Goal: Find specific page/section: Find specific page/section

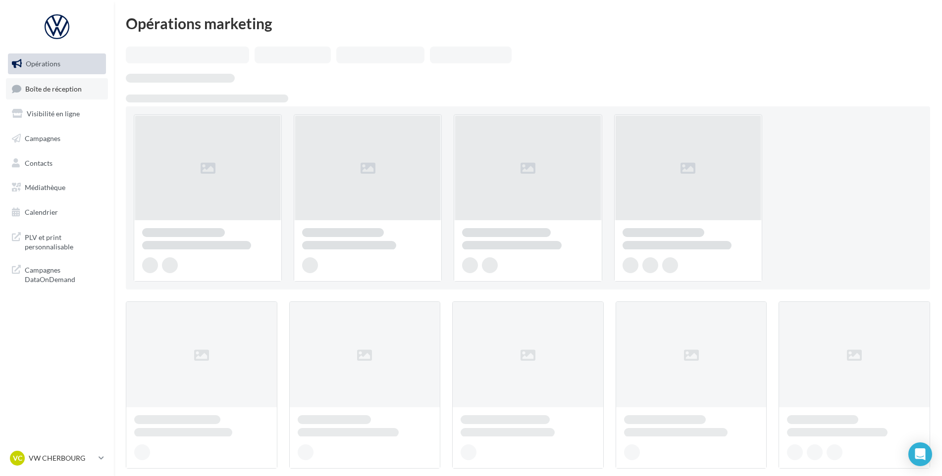
click at [58, 79] on link "Boîte de réception" at bounding box center [57, 88] width 102 height 21
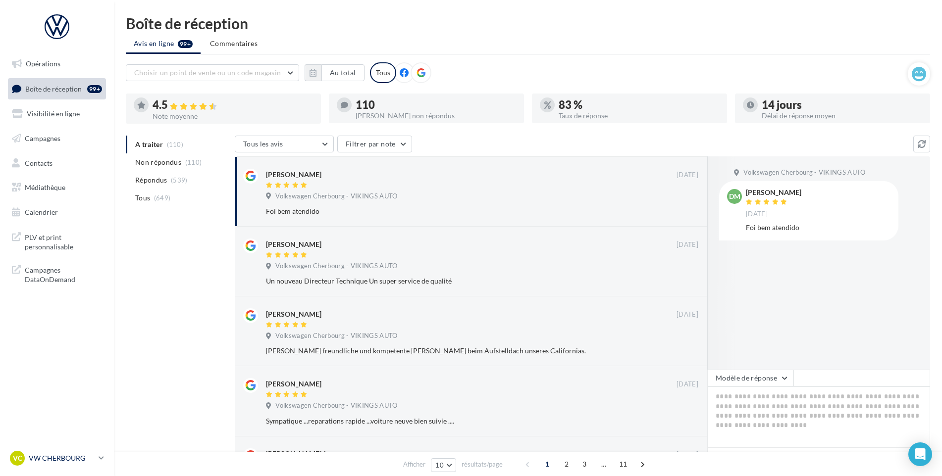
click at [74, 453] on div "VC VW CHERBOURG vw-tour-vau" at bounding box center [52, 458] width 85 height 15
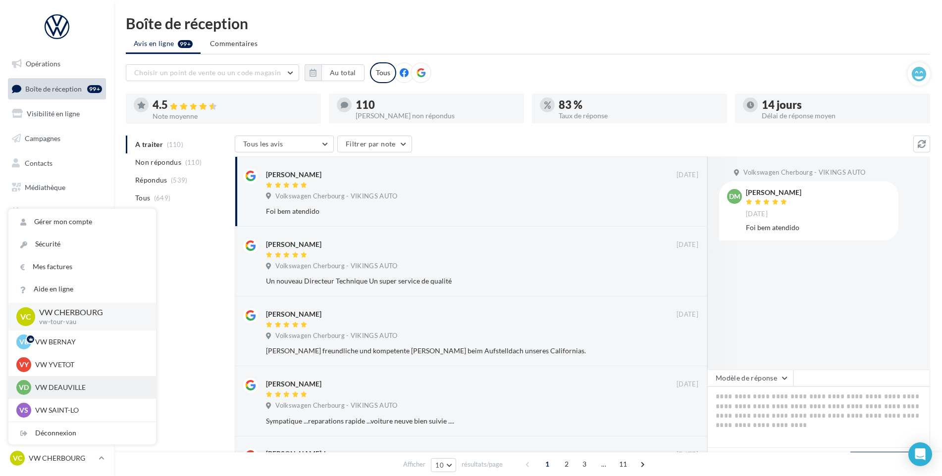
click at [90, 381] on div "VD VW DEAUVILLE vw-touq-vau" at bounding box center [82, 387] width 132 height 15
